Goal: Task Accomplishment & Management: Manage account settings

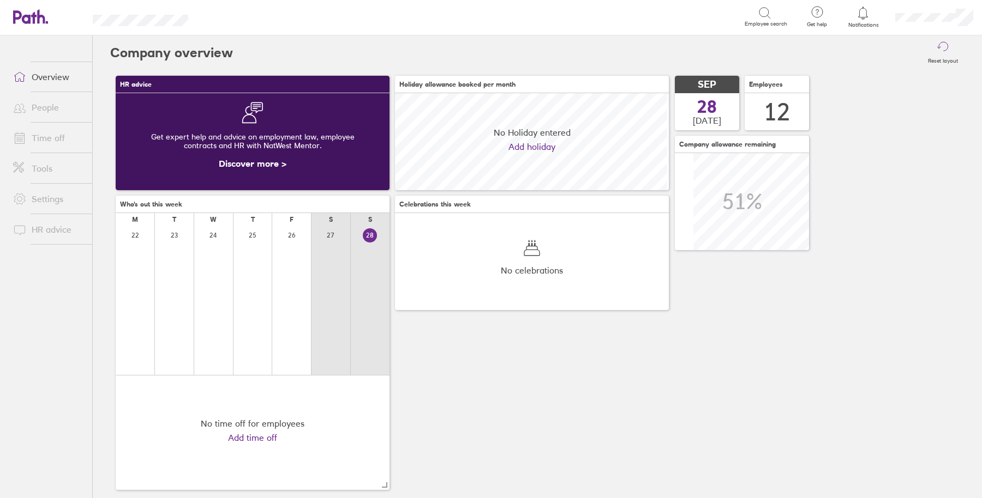
scroll to position [97, 273]
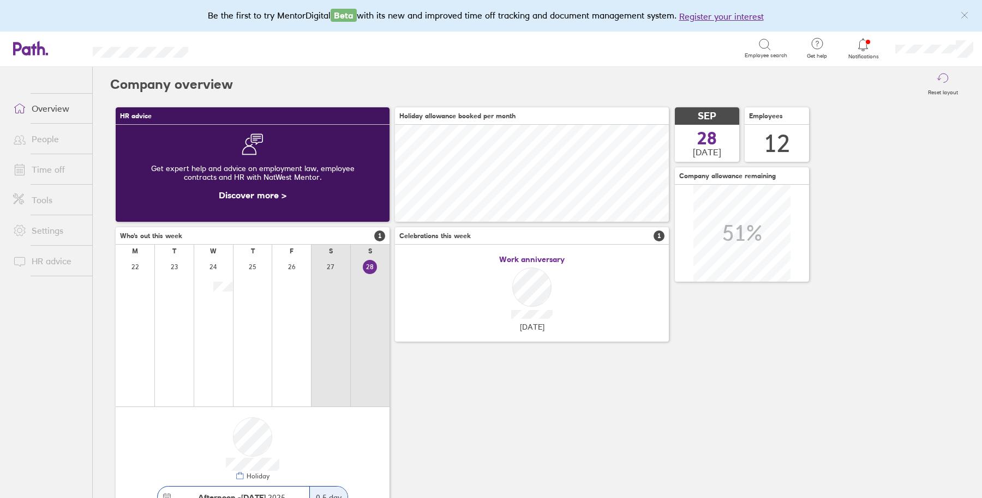
click at [50, 170] on link "Time off" at bounding box center [48, 170] width 88 height 22
